Goal: Information Seeking & Learning: Find specific fact

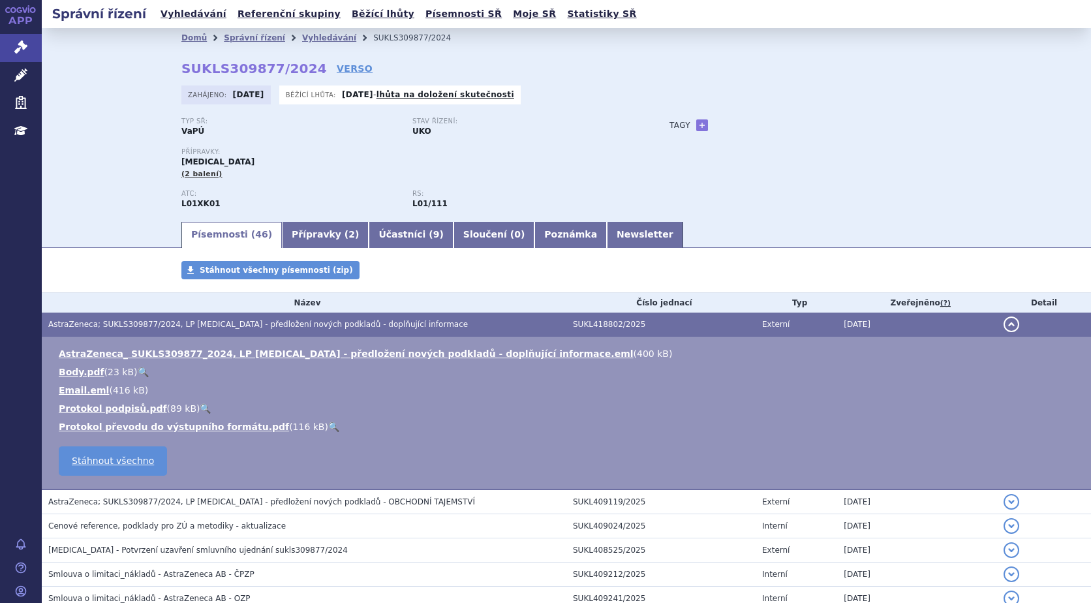
scroll to position [1051, 0]
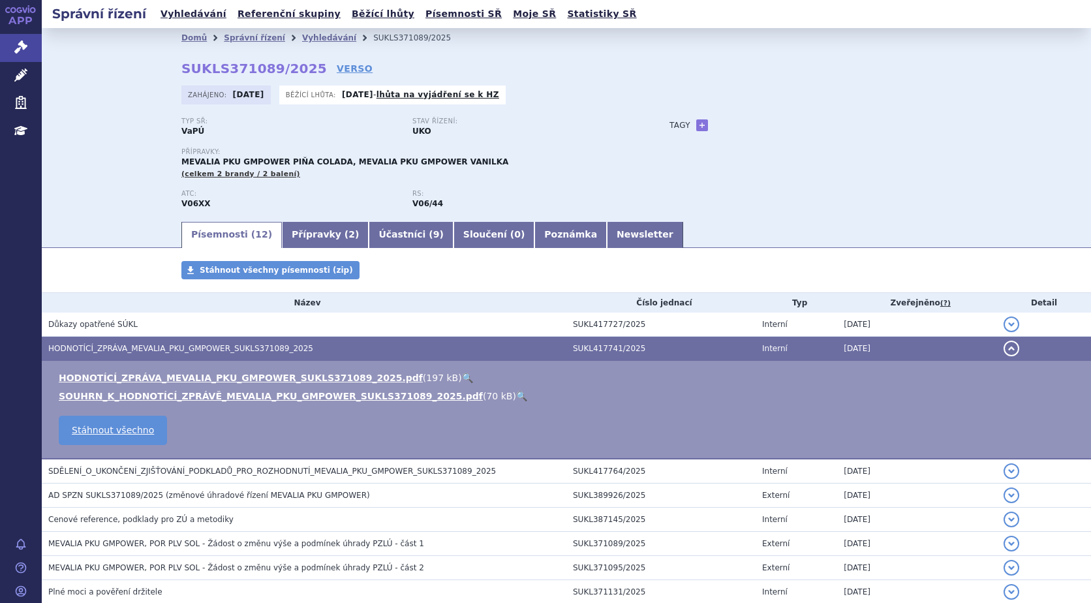
click at [100, 14] on h2 "Správní řízení" at bounding box center [99, 14] width 115 height 18
click at [177, 11] on link "Vyhledávání" at bounding box center [194, 14] width 74 height 18
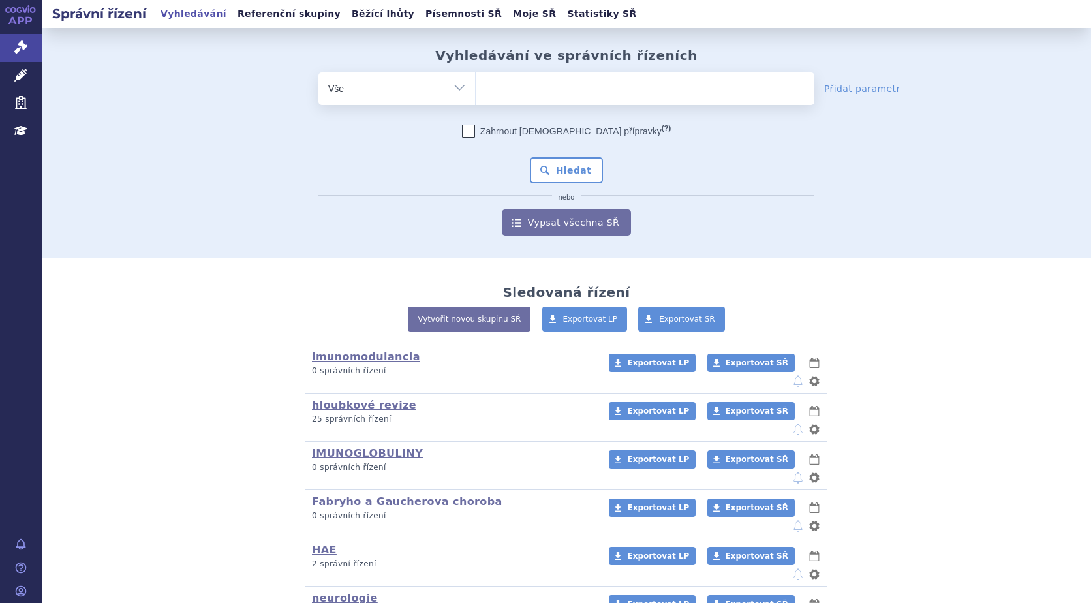
click at [484, 98] on ul at bounding box center [645, 85] width 339 height 27
click at [476, 98] on select at bounding box center [475, 88] width 1 height 33
type input "di"
type input "dime"
type input "dimet"
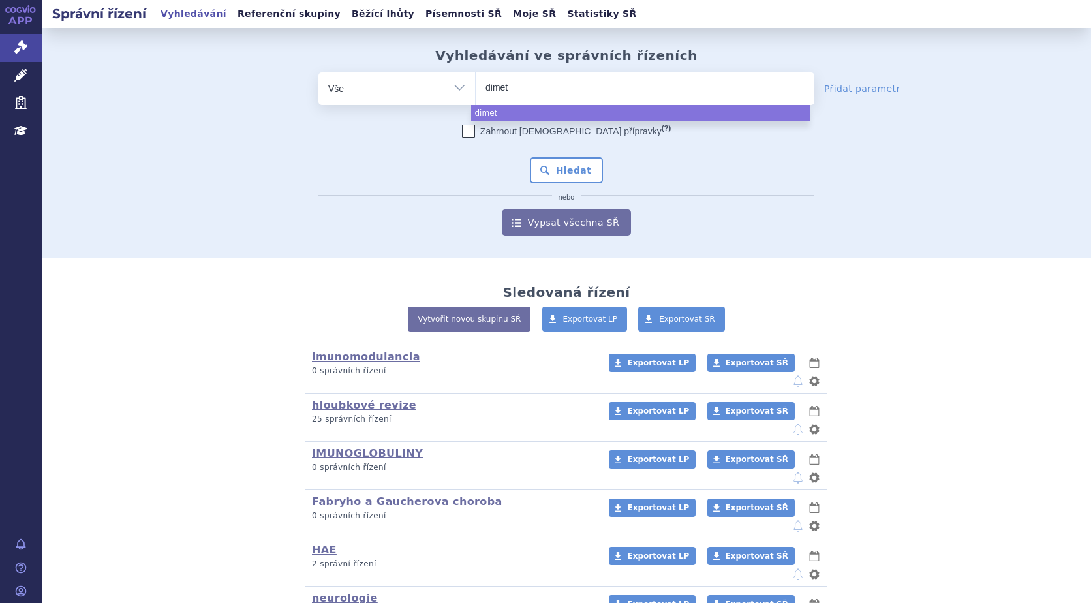
type input "dimeth"
type input "dimethy"
type input "dimethyl"
type input "dimethyl f"
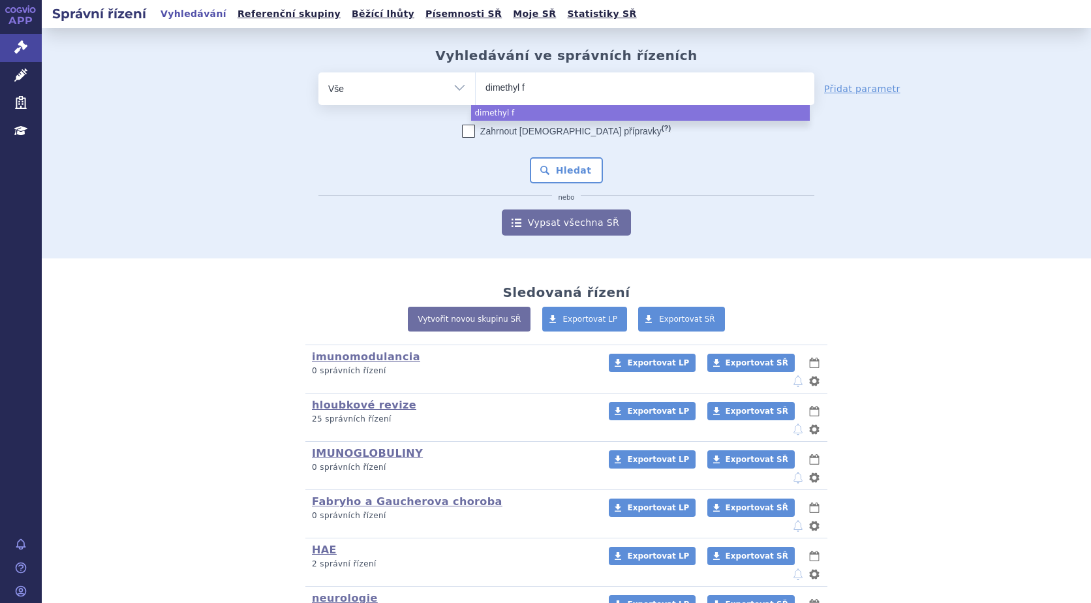
type input "dimethyl fu"
type input "dimethyl fum"
type input "dimethyl fuma"
type input "dimethyl fumará"
type input "dimethyl fumarát"
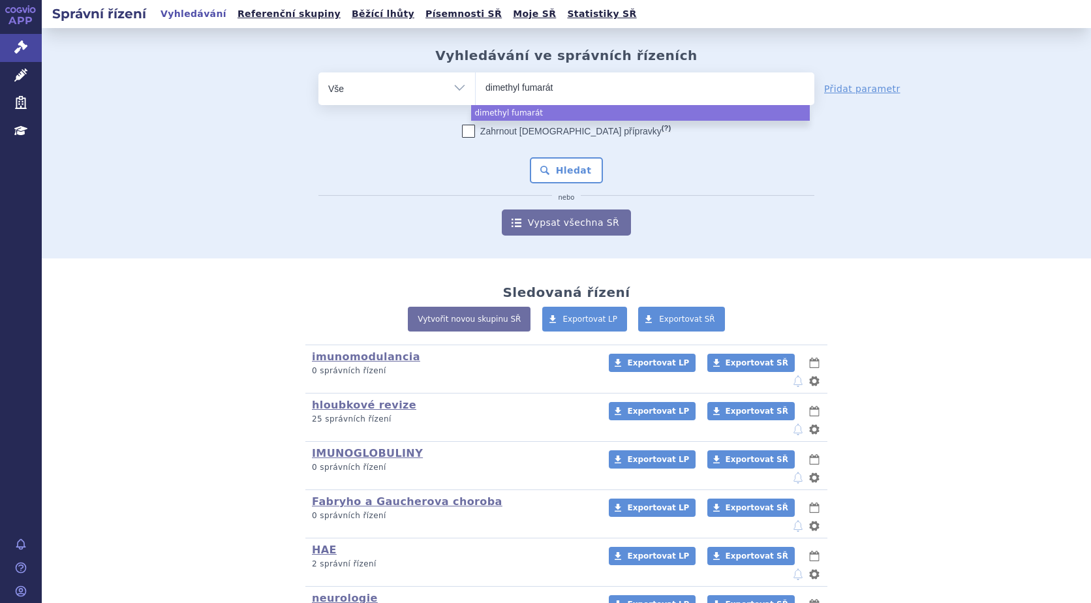
select select "dimethyl fumarát"
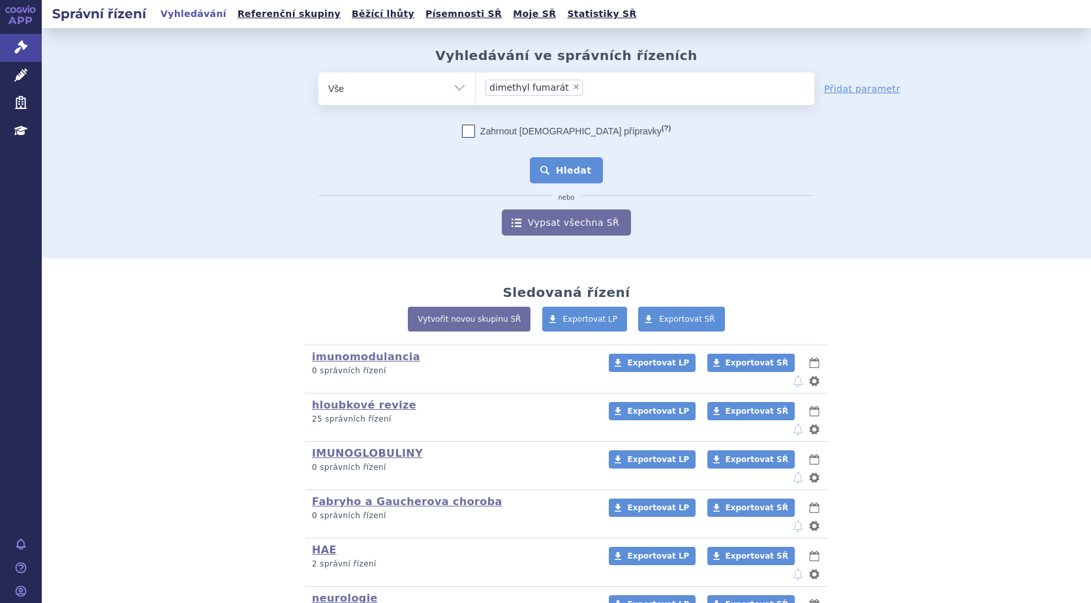
click at [547, 162] on button "Hledat" at bounding box center [567, 170] width 74 height 26
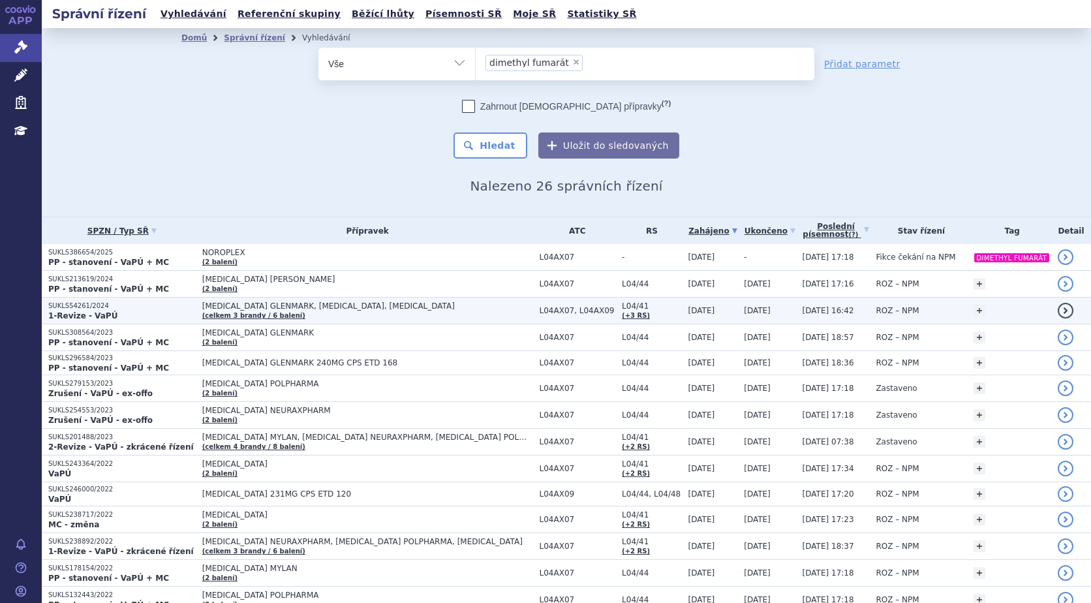
click at [316, 303] on span "DIMETHYL FUMARATE GLENMARK, TECFIDERA, VUMERITY" at bounding box center [365, 305] width 326 height 9
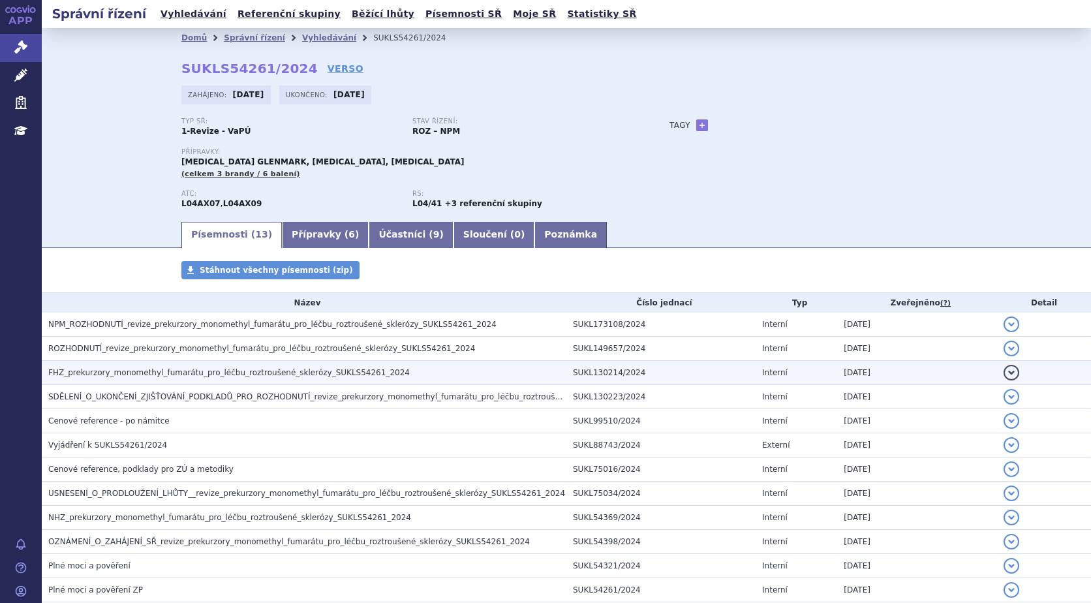
click at [1003, 371] on button "detail" at bounding box center [1011, 373] width 16 height 16
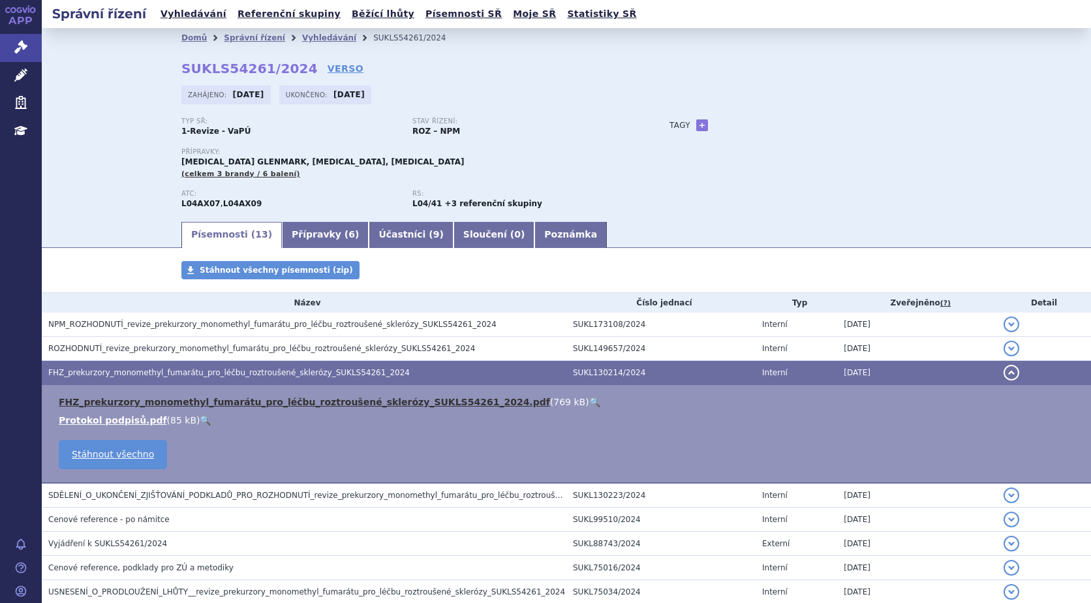
click at [277, 403] on link "FHZ_prekurzory_monomethyl_fumarátu_pro_léčbu_roztroušené_sklerózy_SUKLS54261_20…" at bounding box center [304, 402] width 491 height 10
click at [302, 35] on link "Vyhledávání" at bounding box center [329, 37] width 54 height 9
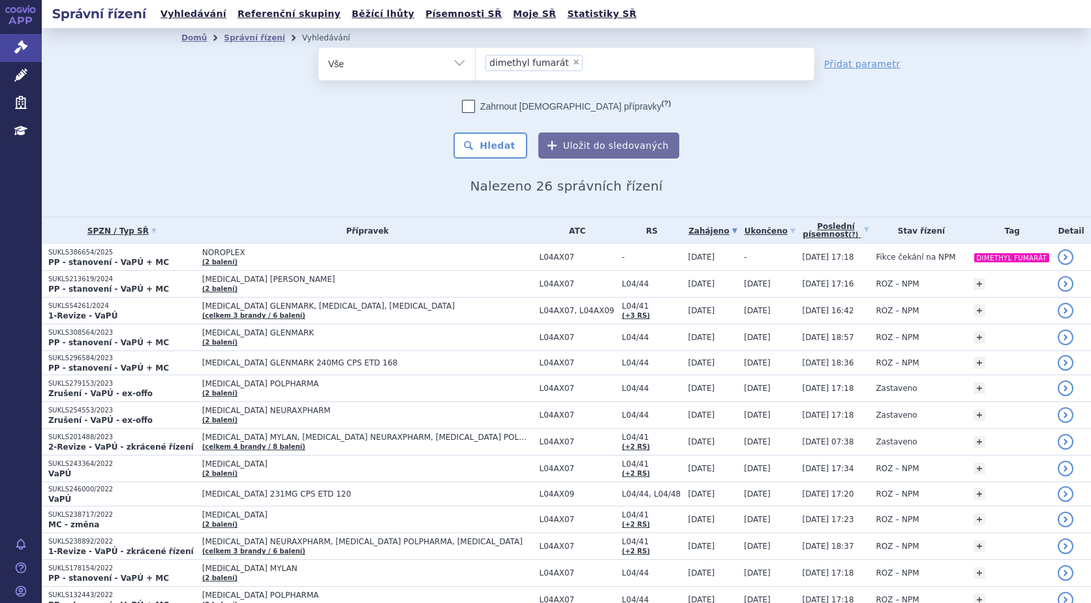
click at [731, 228] on link "Zahájeno" at bounding box center [713, 231] width 50 height 18
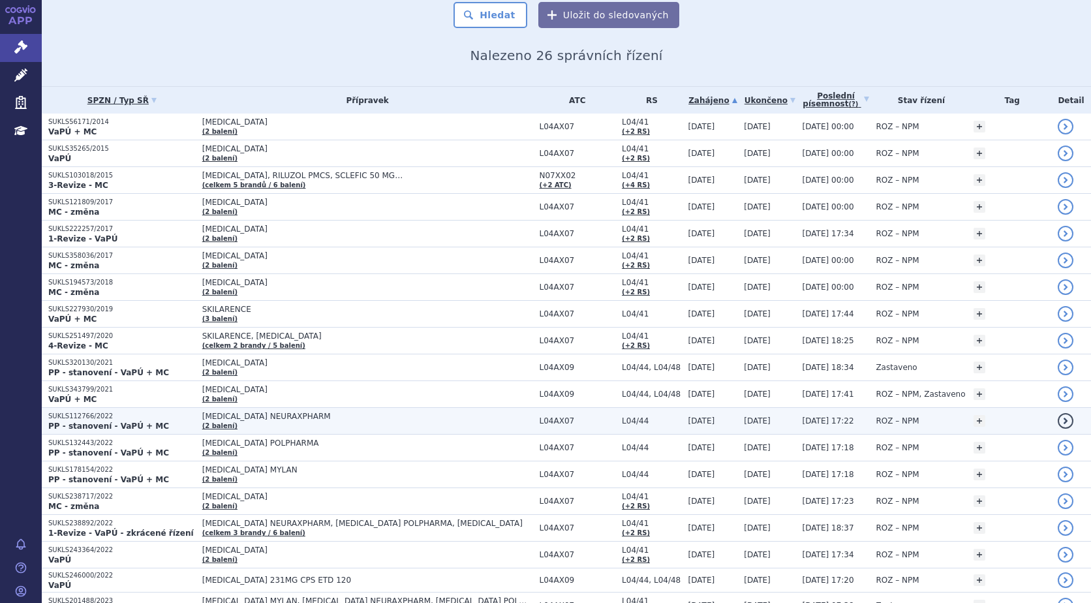
scroll to position [196, 0]
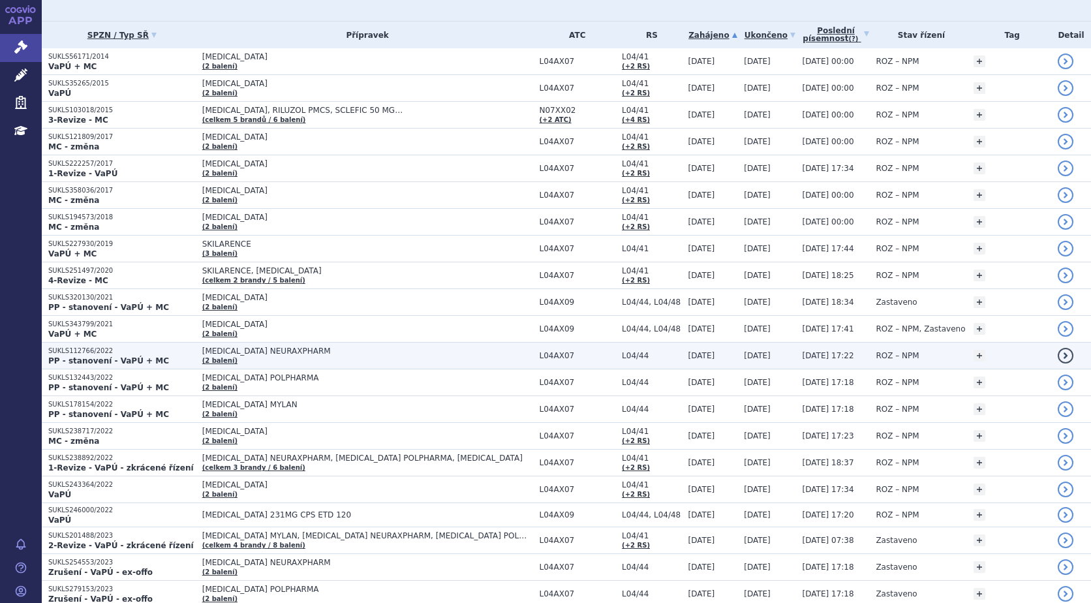
click at [301, 351] on span "[MEDICAL_DATA] NEURAXPHARM" at bounding box center [365, 350] width 326 height 9
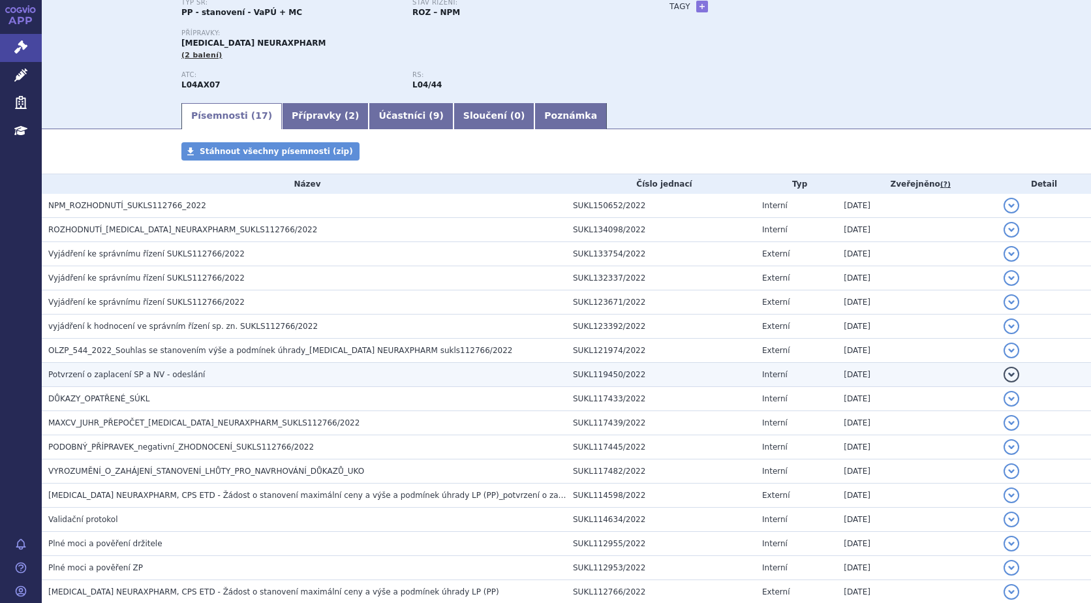
scroll to position [130, 0]
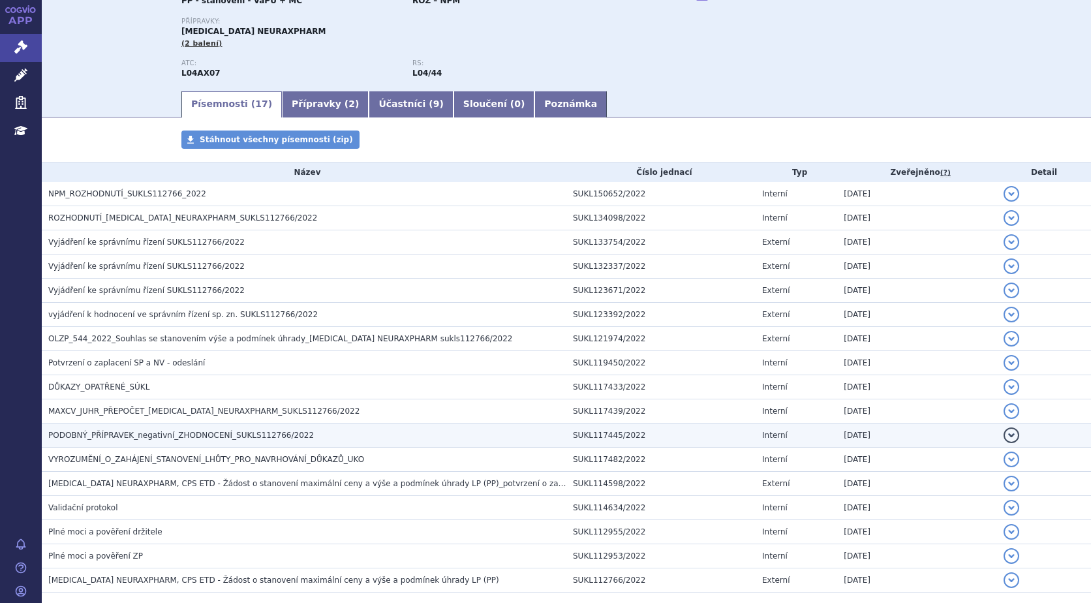
click at [241, 431] on span "PODOBNÝ_PŘÍPRAVEK_negativní_ZHODNOCENÍ_SUKLS112766/2022" at bounding box center [180, 435] width 265 height 9
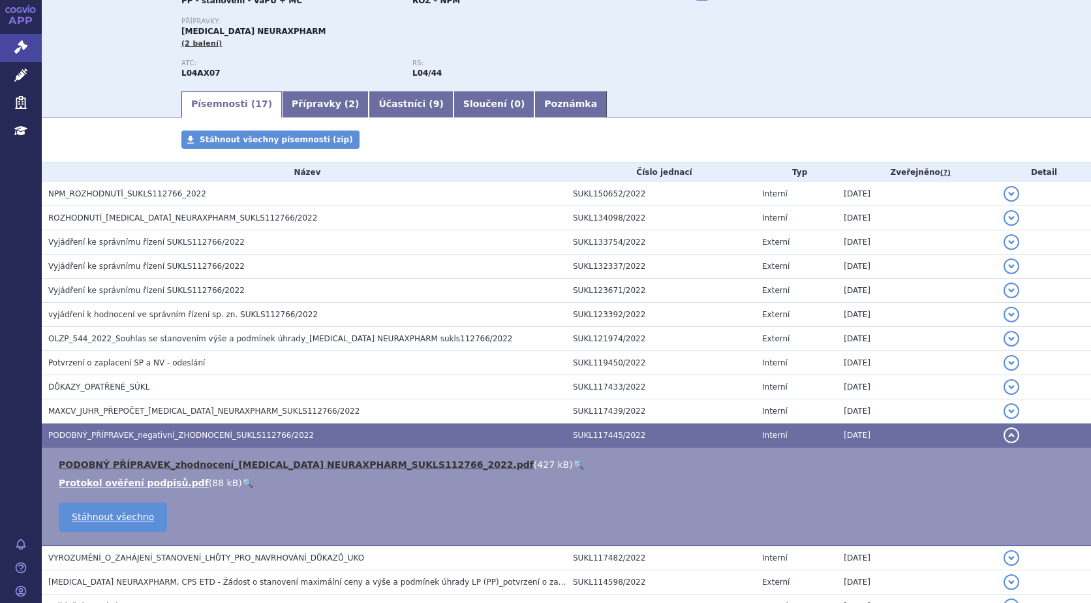
click at [187, 467] on link "PODOBNÝ PŘÍPRAVEK_zhodnocení_[MEDICAL_DATA] NEURAXPHARM_SUKLS112766_2022.pdf" at bounding box center [296, 464] width 475 height 10
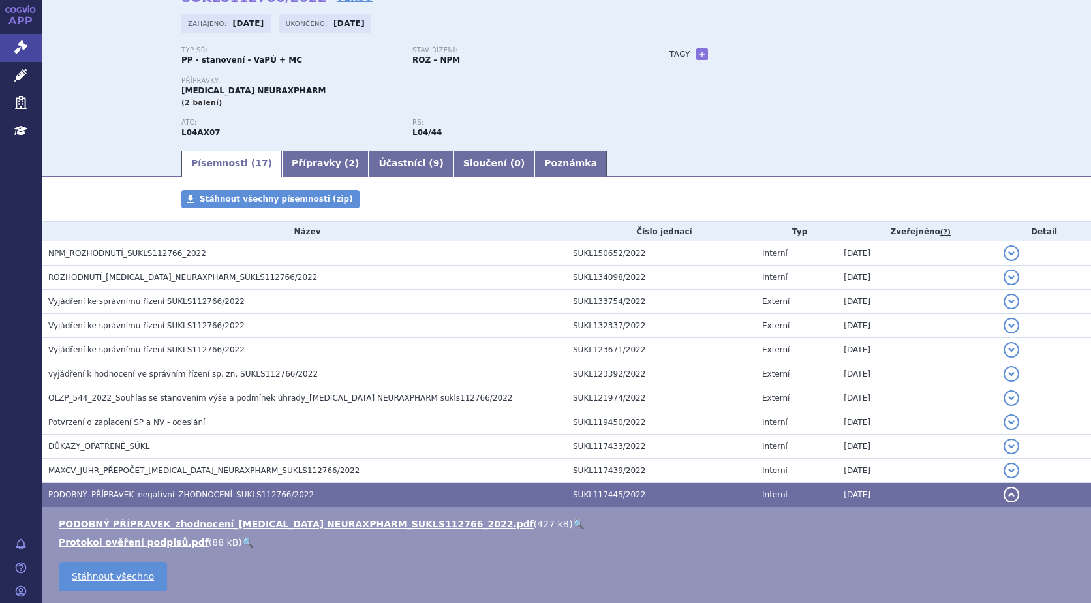
scroll to position [0, 0]
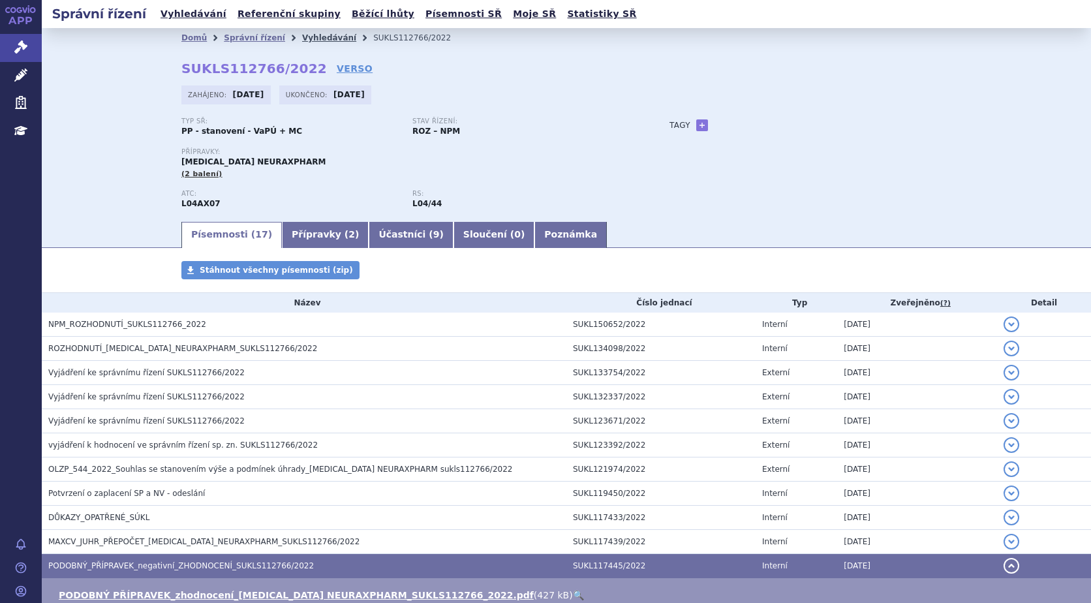
click at [305, 37] on link "Vyhledávání" at bounding box center [329, 37] width 54 height 9
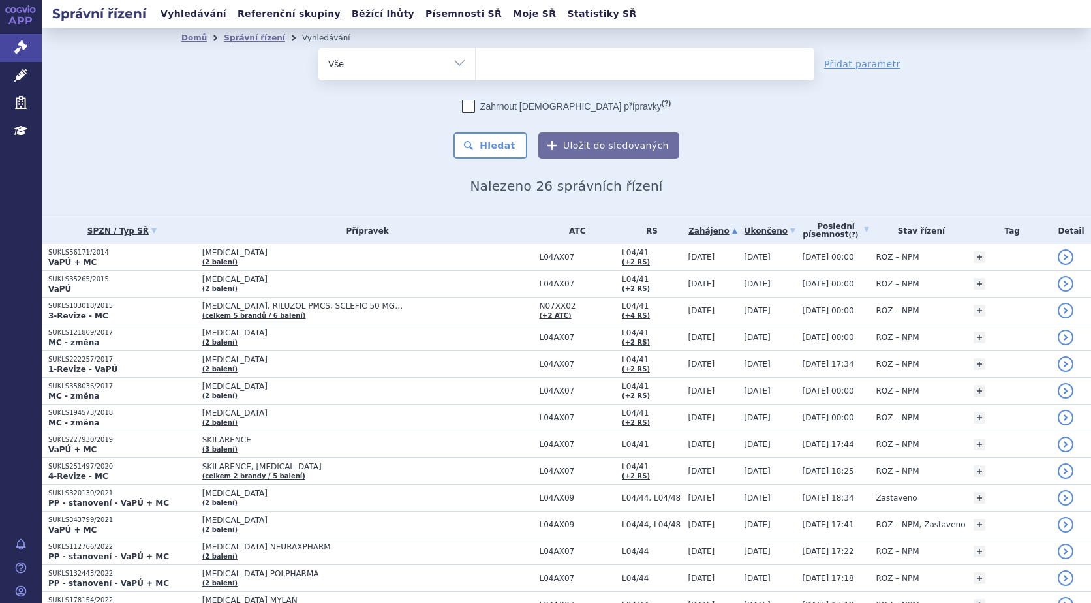
select select
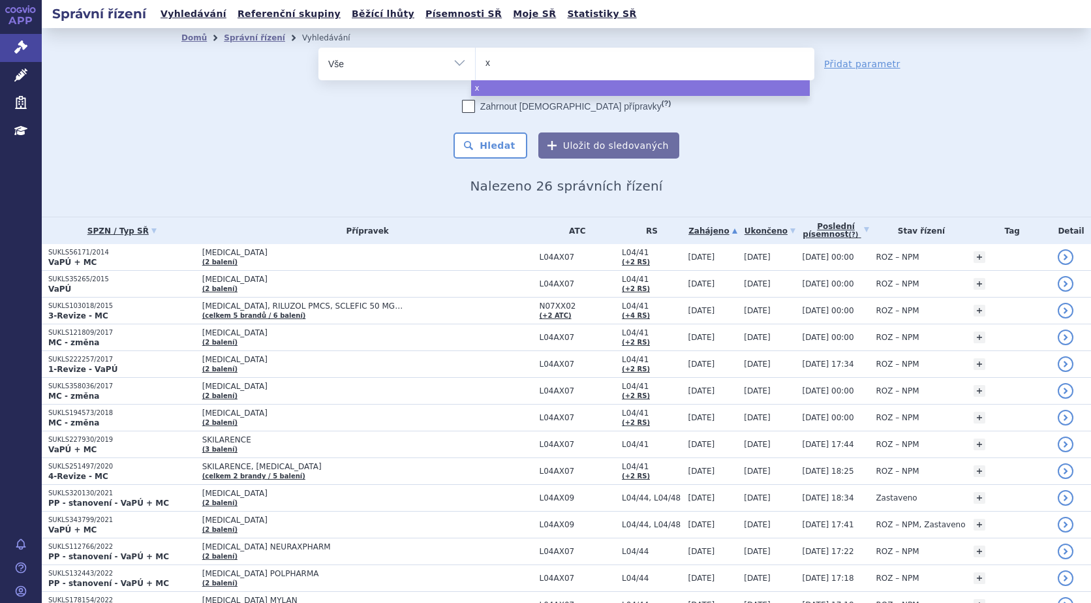
type input "xy"
type input "xyre"
type input "[MEDICAL_DATA]"
select select "[MEDICAL_DATA]"
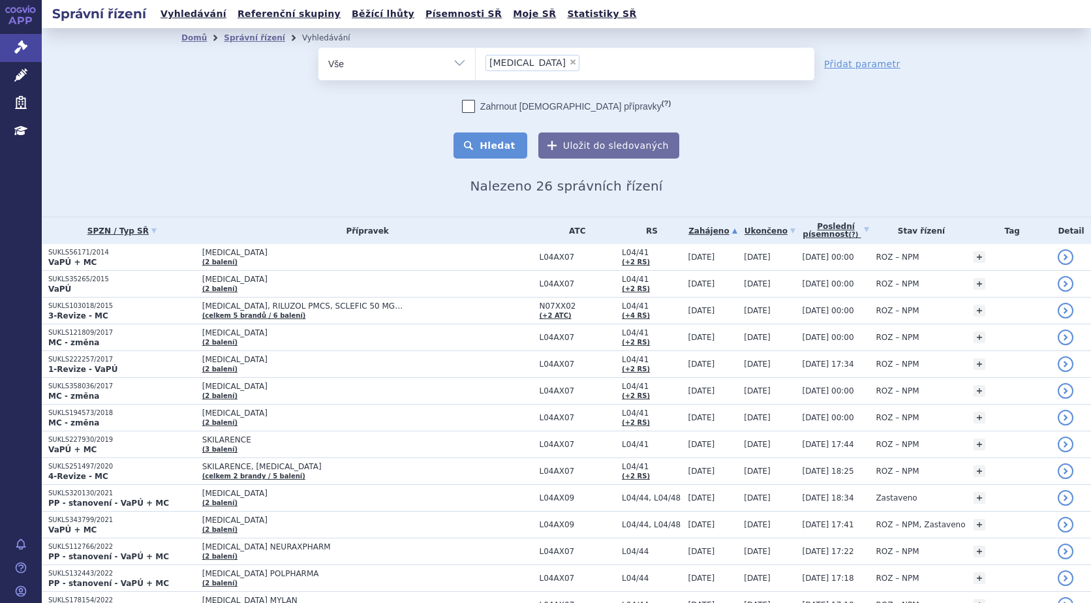
click at [477, 142] on button "Hledat" at bounding box center [490, 145] width 74 height 26
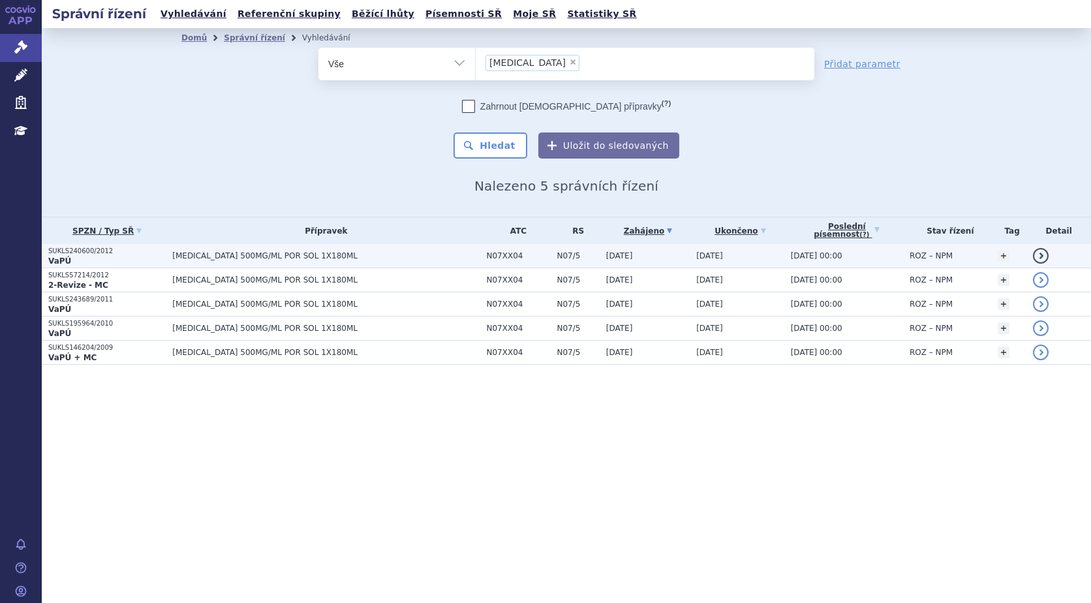
click at [1043, 255] on link "detail" at bounding box center [1041, 256] width 16 height 16
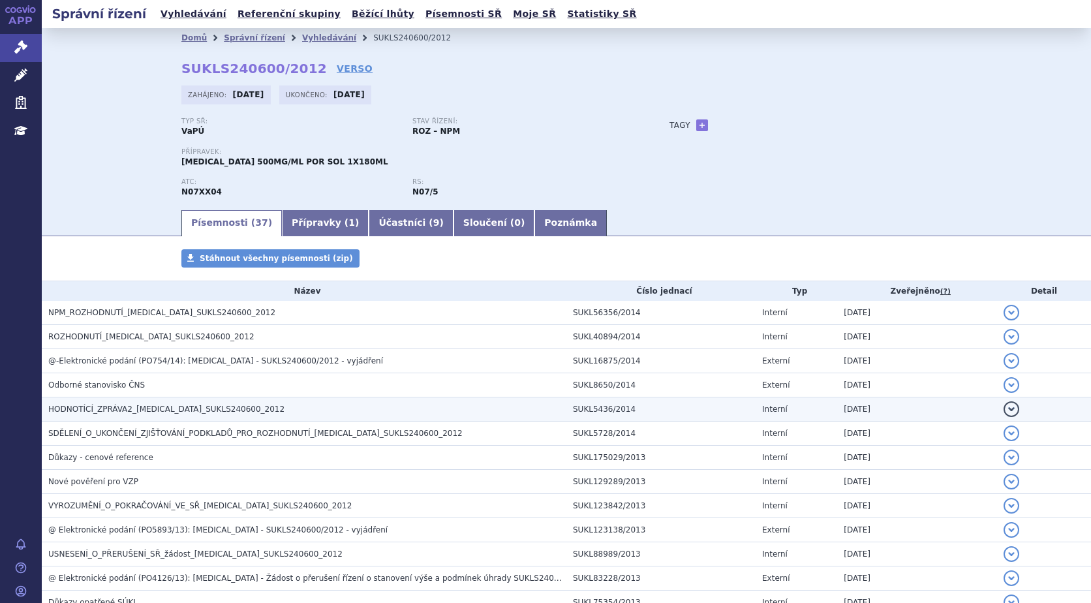
click at [110, 411] on span "HODNOTÍCÍ_ZPRÁVA2_XYREM_SUKLS240600_2012" at bounding box center [166, 408] width 236 height 9
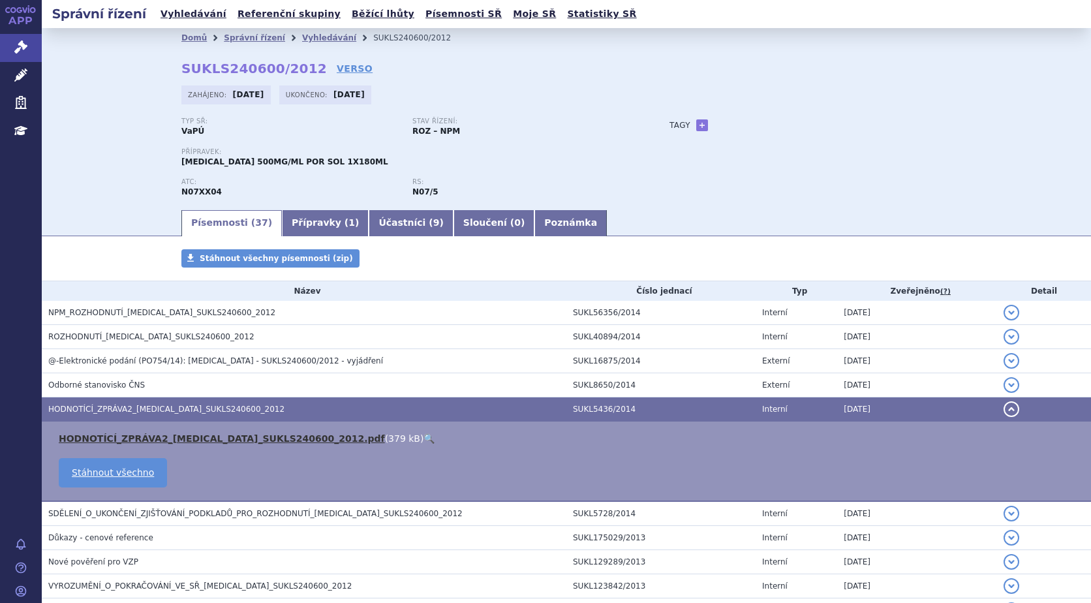
click at [112, 436] on link "HODNOTÍCÍ_ZPRÁVA2_XYREM_SUKLS240600_2012.pdf" at bounding box center [222, 438] width 326 height 10
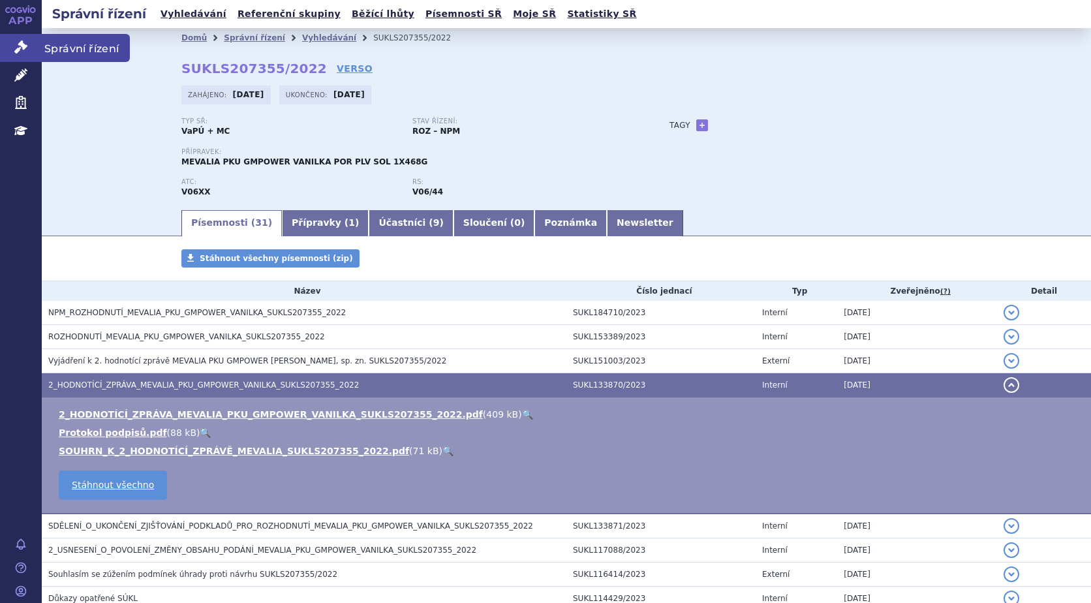
click at [53, 41] on span "Správní řízení" at bounding box center [86, 47] width 88 height 27
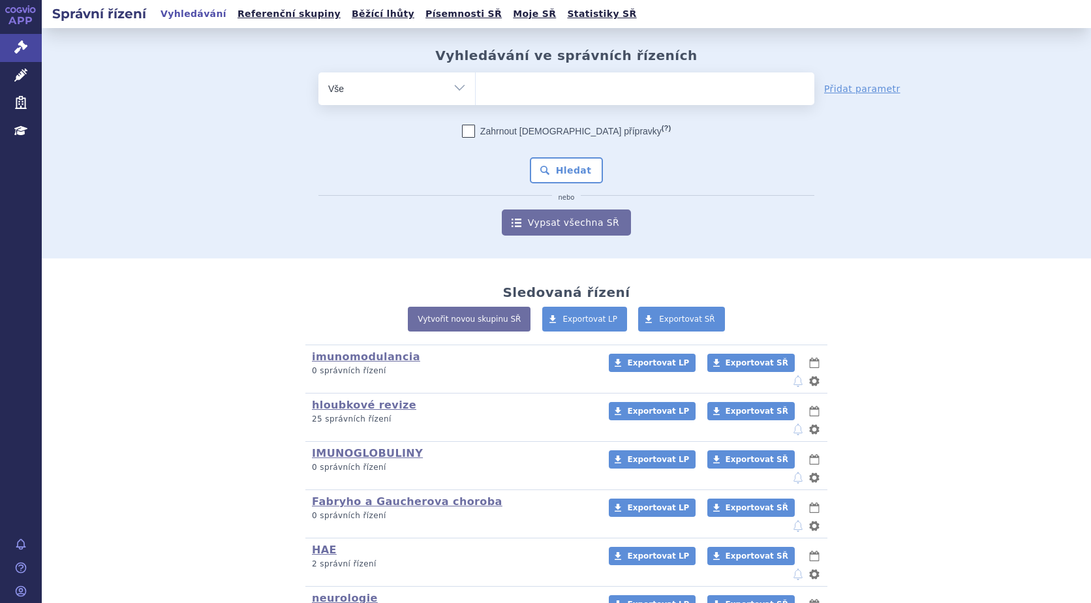
scroll to position [116, 0]
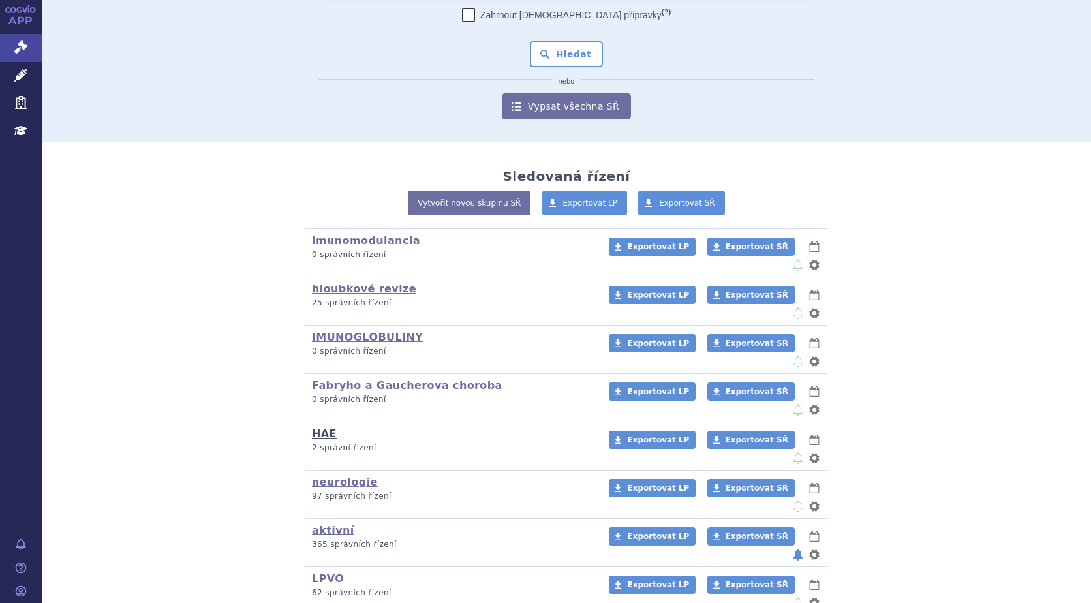
click at [322, 427] on link "HAE" at bounding box center [324, 433] width 25 height 12
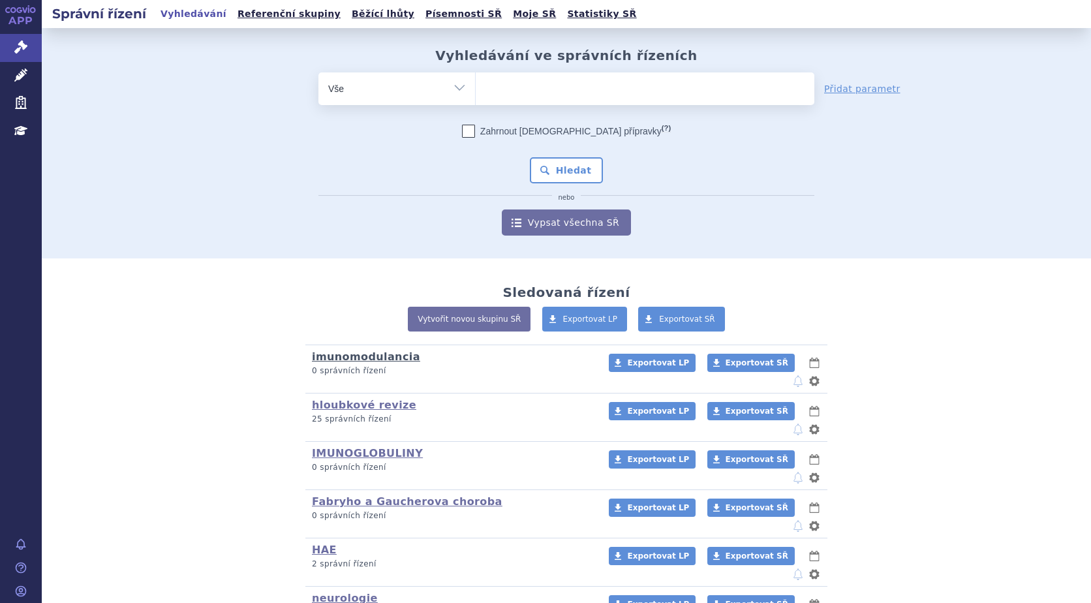
scroll to position [116, 0]
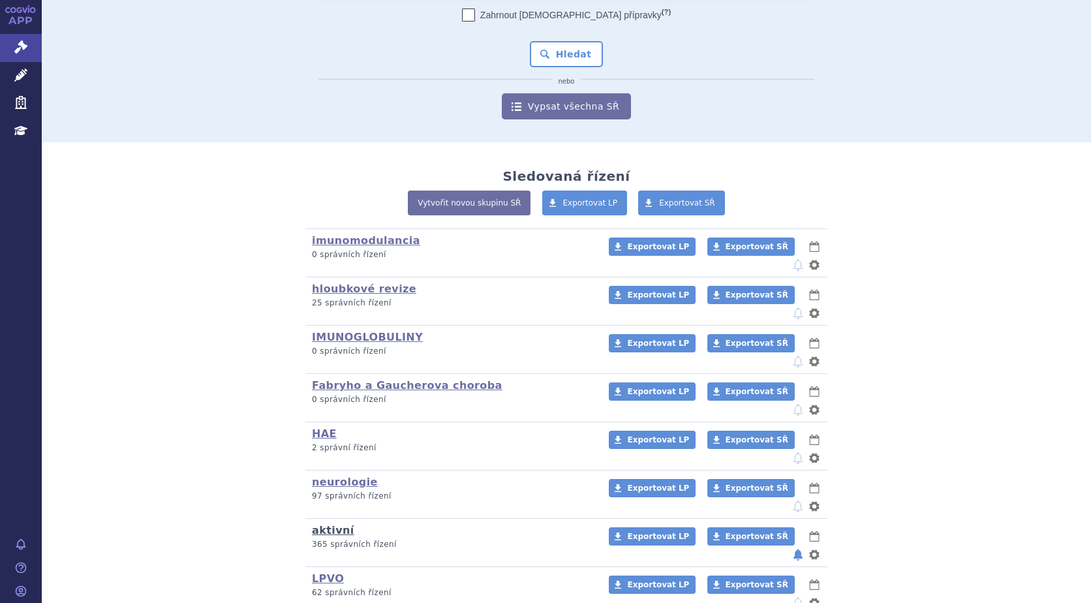
click at [329, 524] on link "aktivní" at bounding box center [333, 530] width 42 height 12
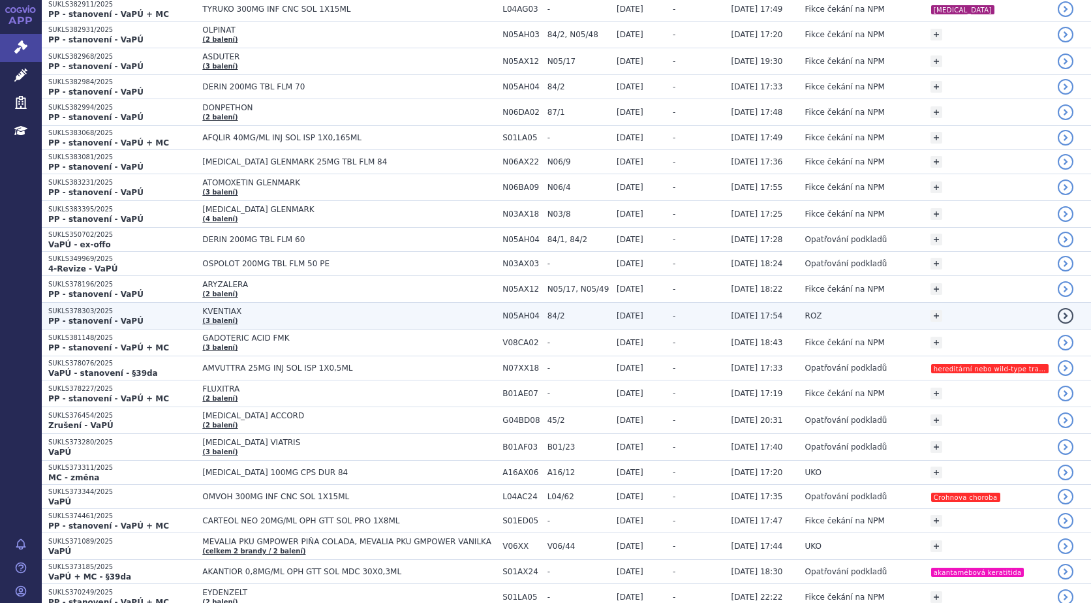
scroll to position [2153, 0]
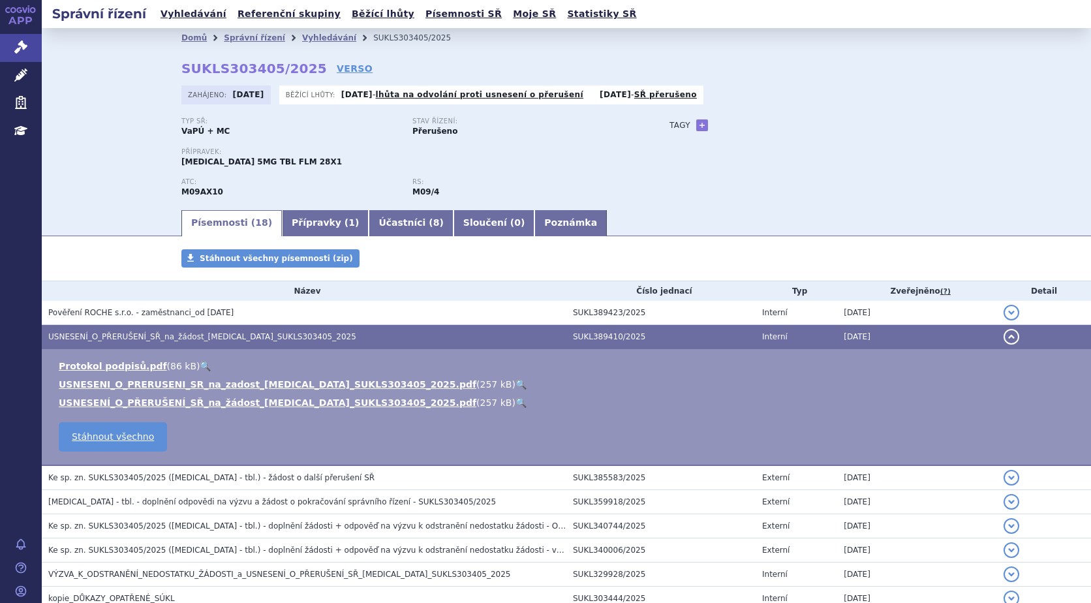
scroll to position [325, 0]
